Goal: Task Accomplishment & Management: Manage account settings

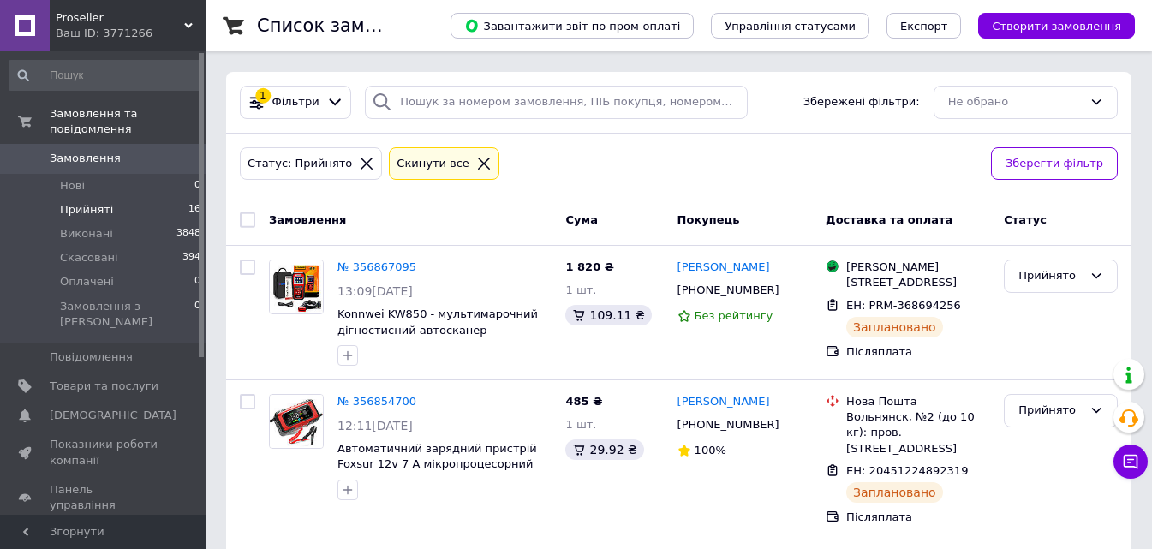
click at [80, 151] on span "Замовлення" at bounding box center [85, 158] width 71 height 15
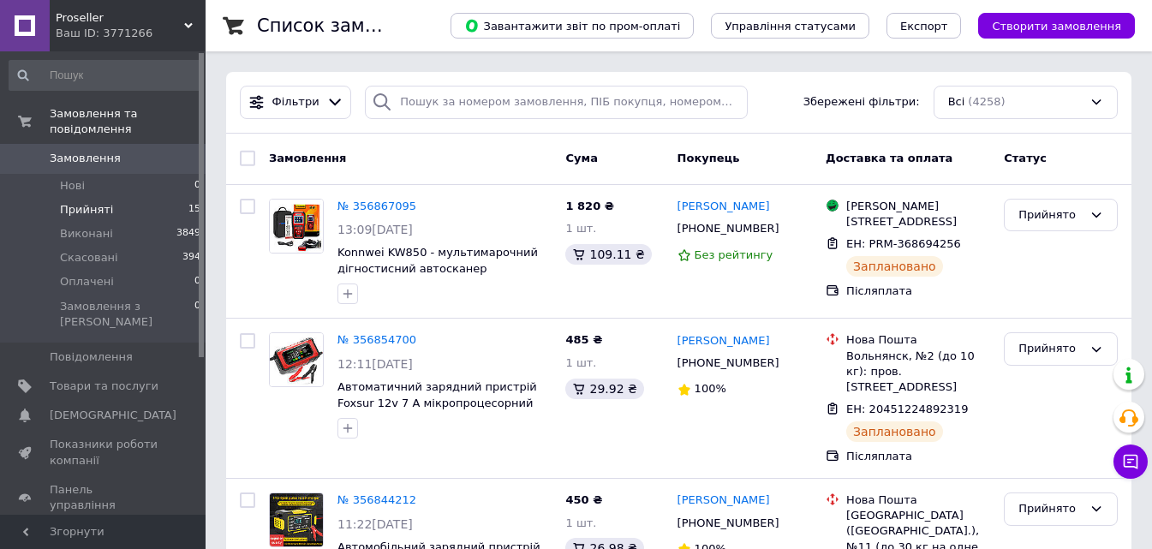
click at [102, 202] on span "Прийняті" at bounding box center [86, 209] width 53 height 15
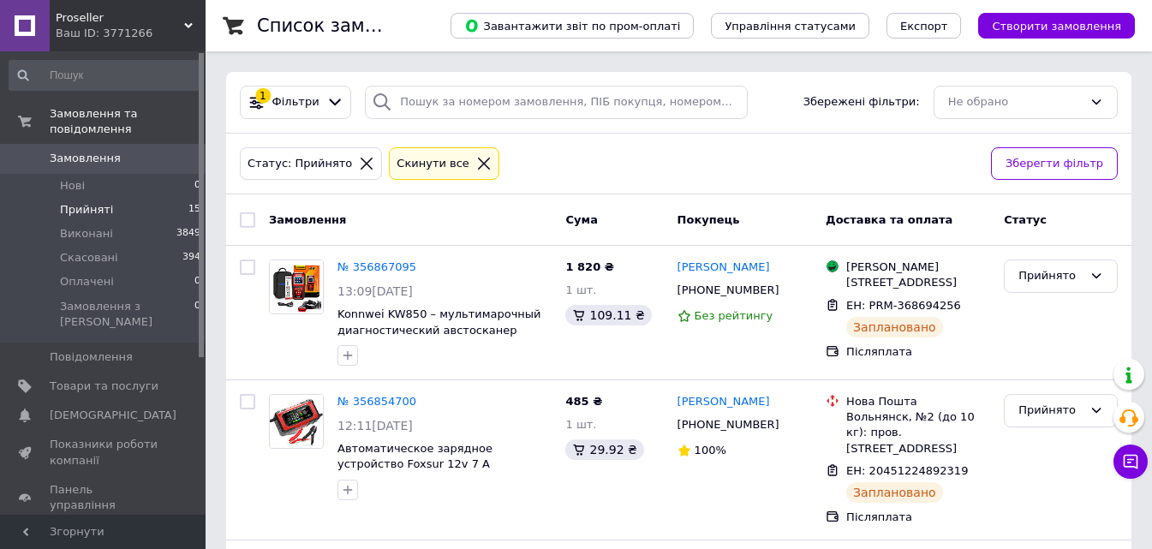
click at [96, 151] on span "Замовлення" at bounding box center [85, 158] width 71 height 15
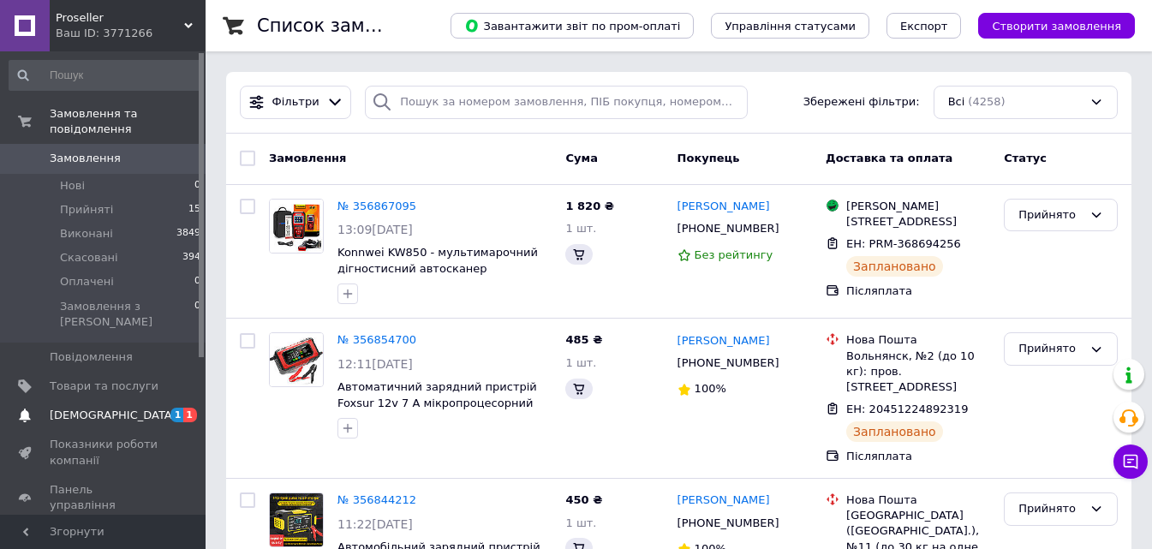
click at [110, 408] on span "[DEMOGRAPHIC_DATA]" at bounding box center [113, 415] width 127 height 15
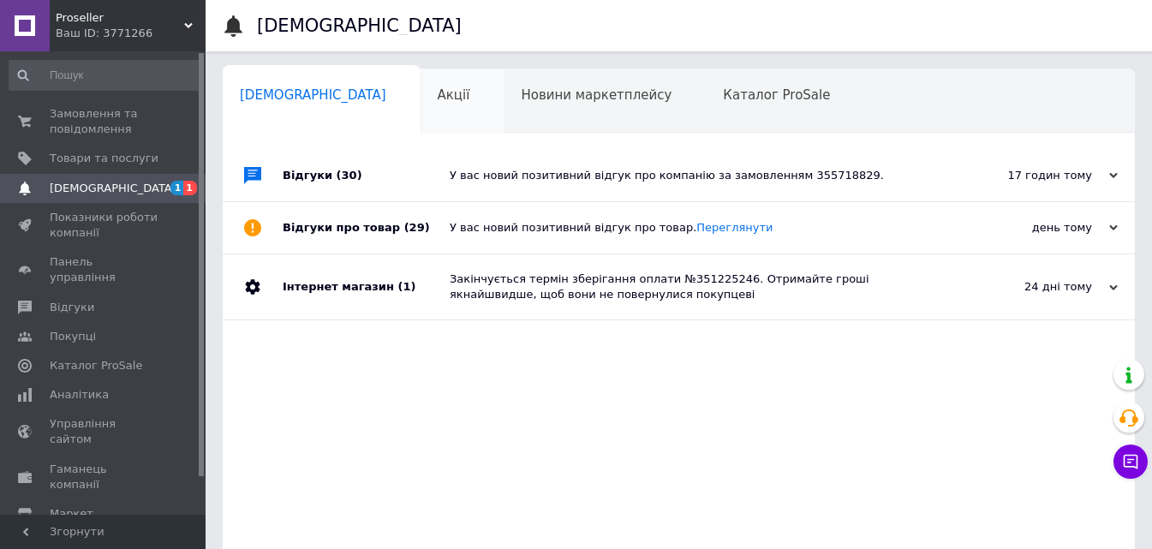
click at [420, 110] on div "Акції 0" at bounding box center [462, 101] width 84 height 65
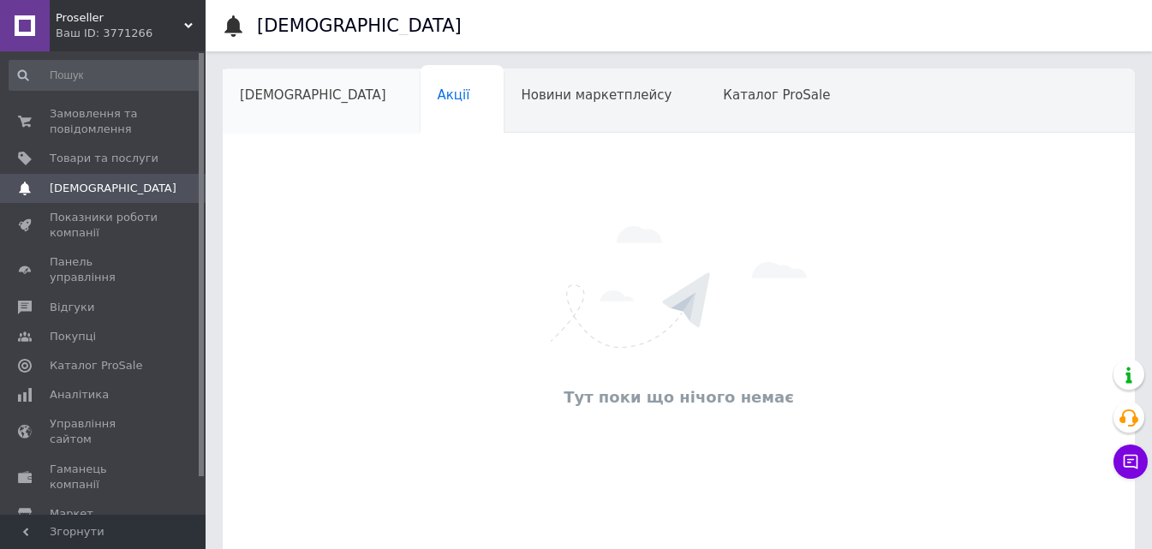
click at [307, 110] on div "[DEMOGRAPHIC_DATA]" at bounding box center [322, 101] width 198 height 65
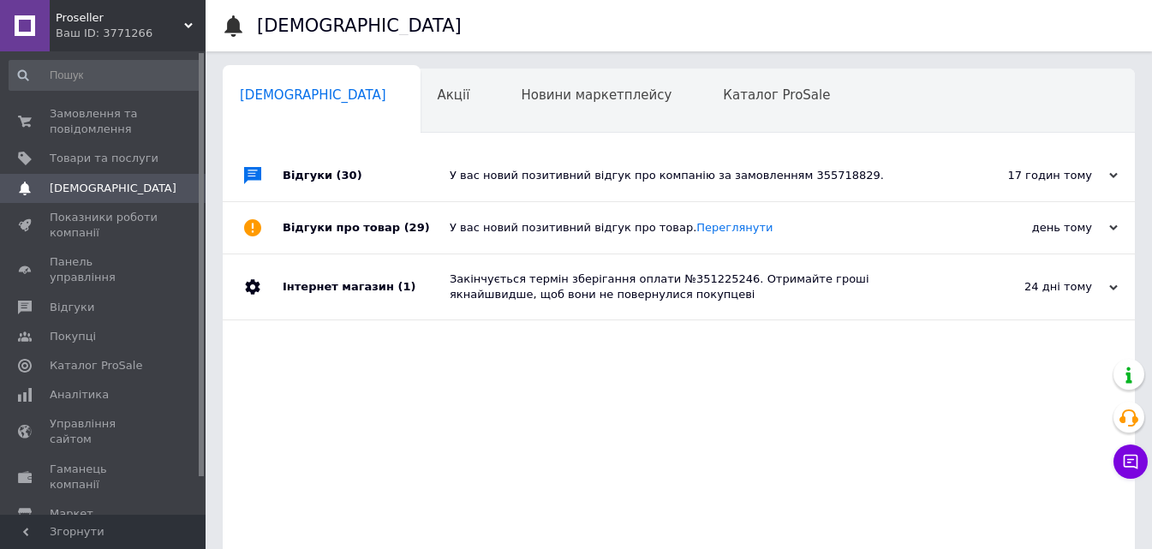
click at [1115, 179] on icon at bounding box center [1113, 175] width 9 height 9
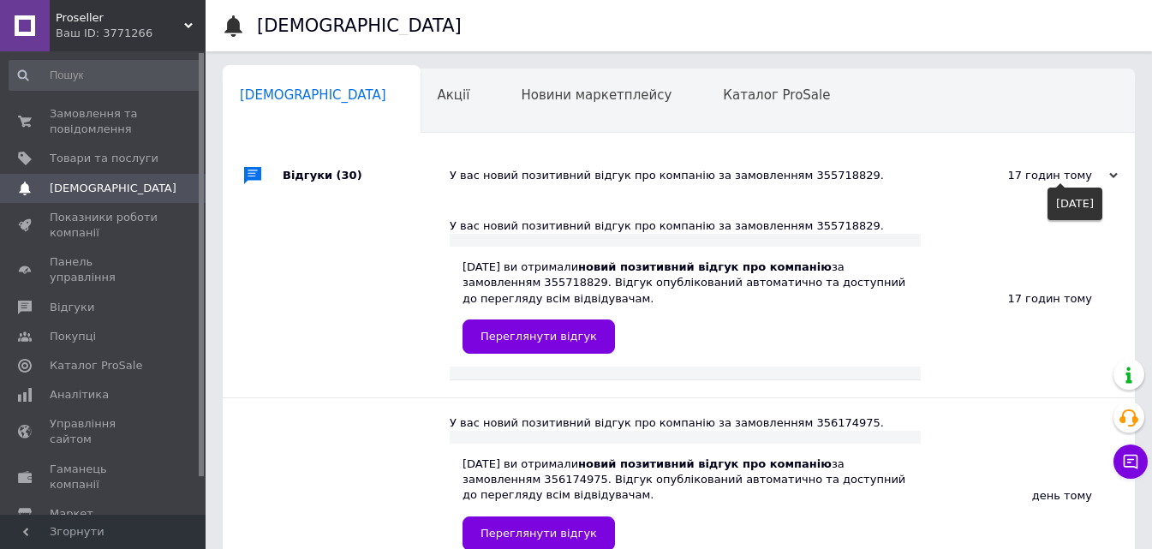
click at [1115, 177] on use at bounding box center [1113, 175] width 9 height 5
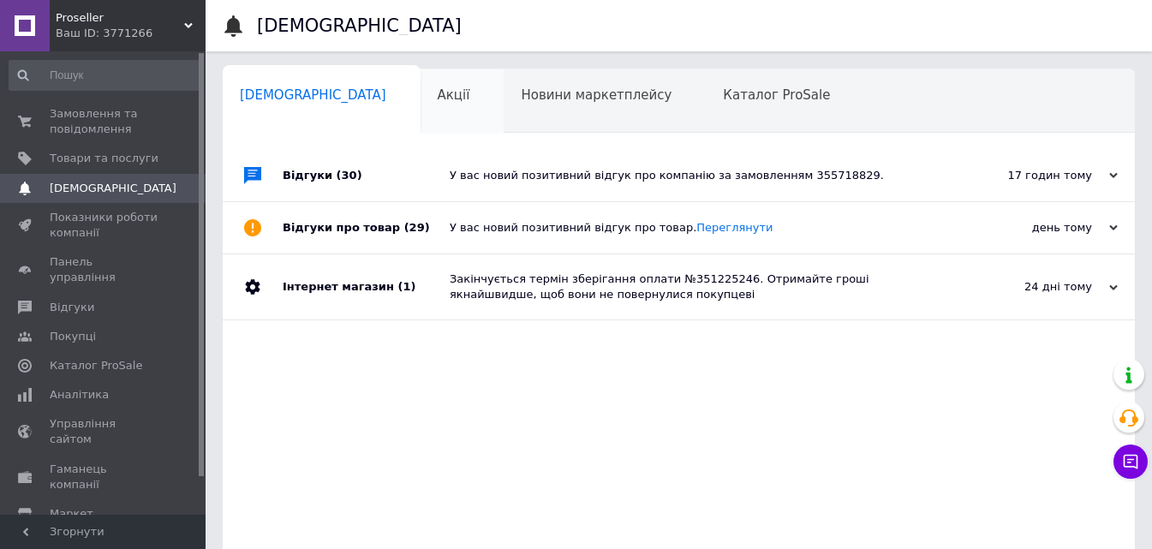
click at [420, 88] on div "Акції" at bounding box center [462, 101] width 84 height 65
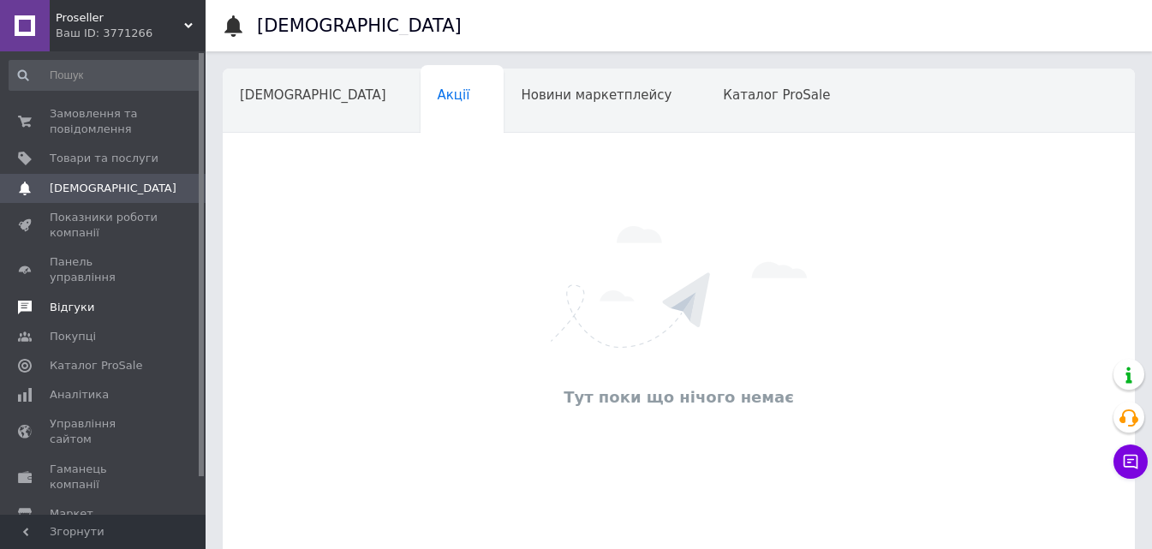
click at [88, 300] on span "Відгуки" at bounding box center [104, 307] width 109 height 15
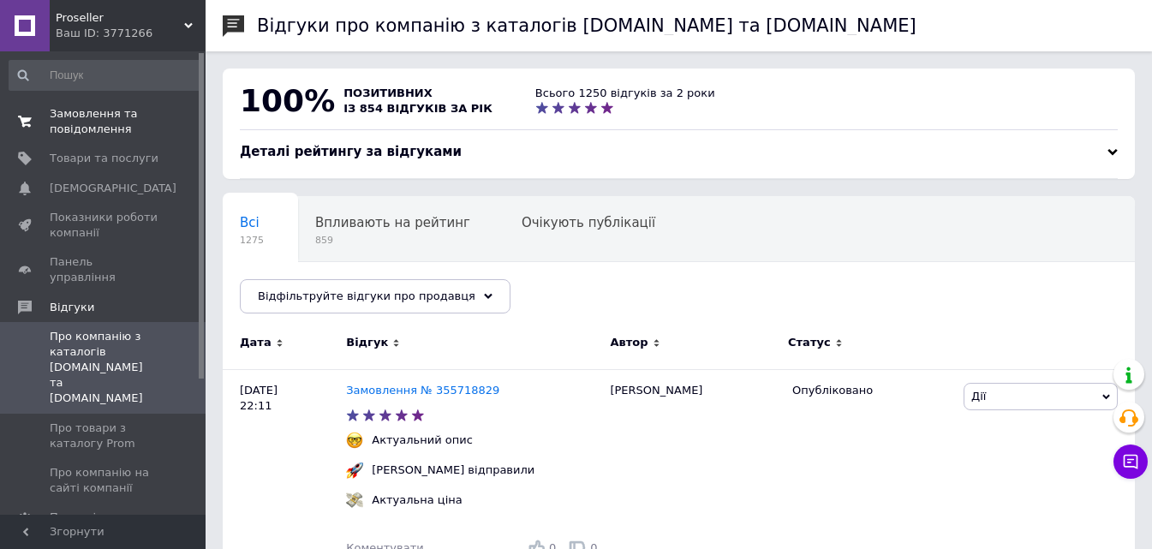
click at [119, 114] on span "Замовлення та повідомлення" at bounding box center [104, 121] width 109 height 31
